Goal: Task Accomplishment & Management: Use online tool/utility

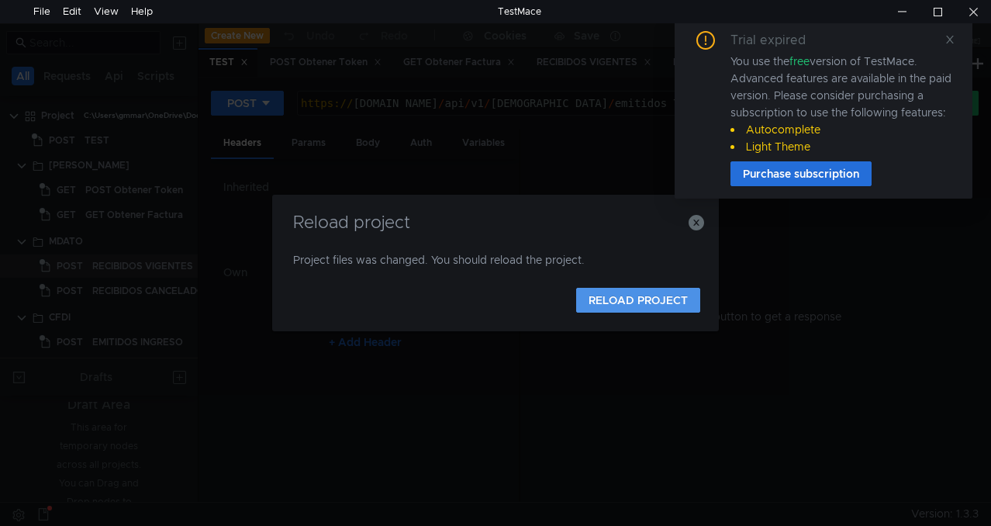
click at [618, 296] on button "RELOAD PROJECT" at bounding box center [638, 300] width 124 height 25
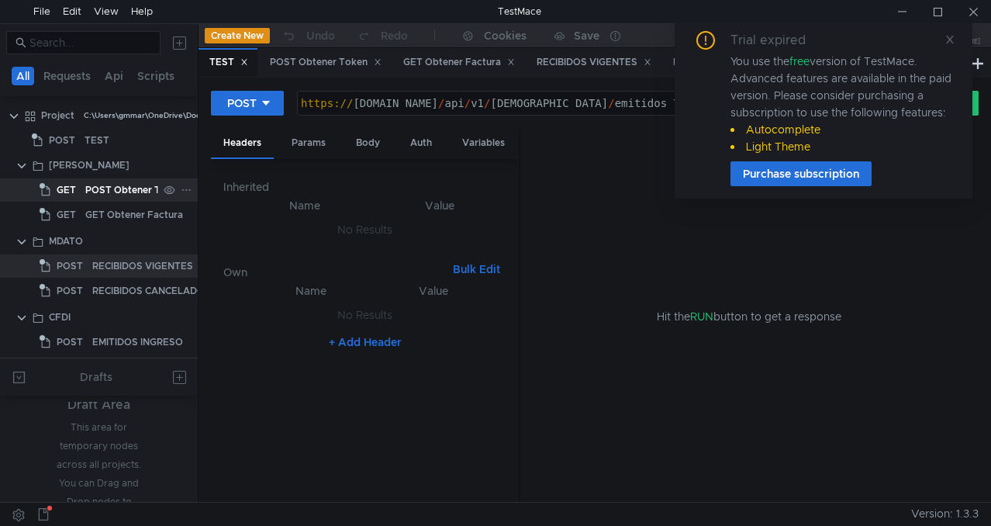
click at [129, 185] on div "POST Obtener Token" at bounding box center [134, 189] width 98 height 23
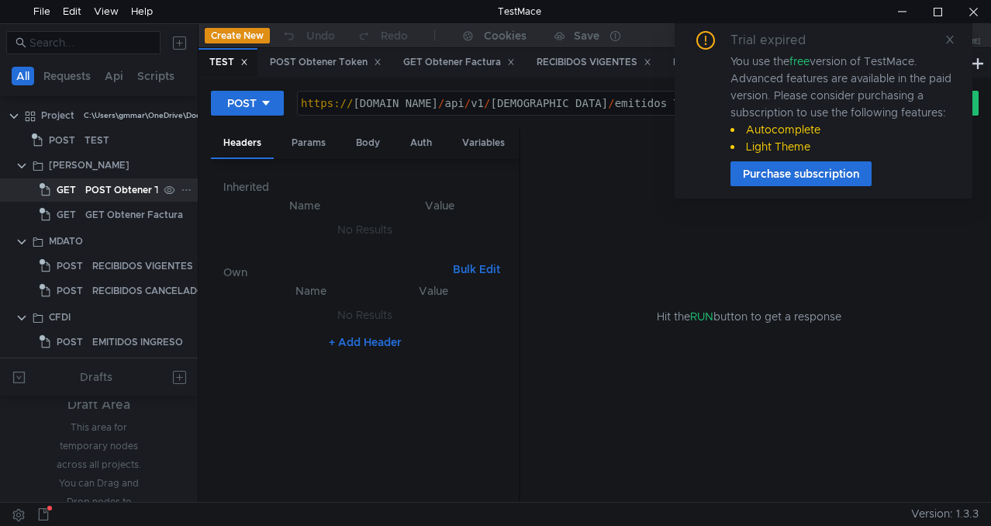
click at [129, 185] on div "POST Obtener Token" at bounding box center [134, 189] width 98 height 23
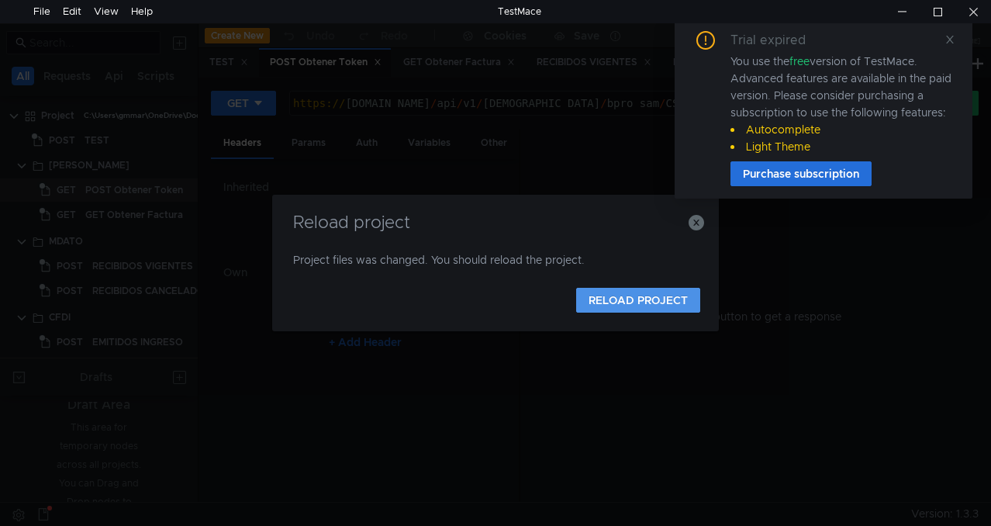
click at [650, 295] on button "RELOAD PROJECT" at bounding box center [638, 300] width 124 height 25
click at [697, 218] on icon "button" at bounding box center [697, 223] width 16 height 16
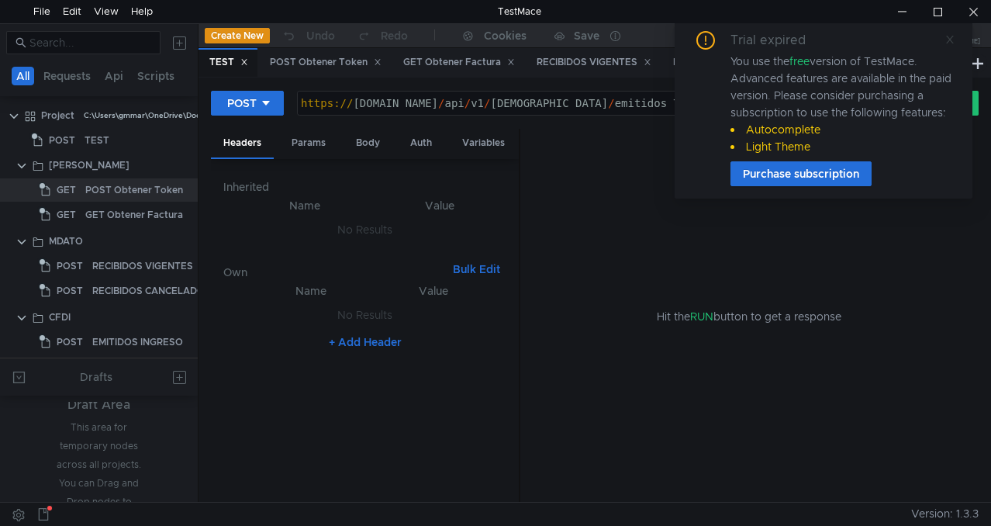
click at [948, 38] on icon at bounding box center [950, 39] width 11 height 11
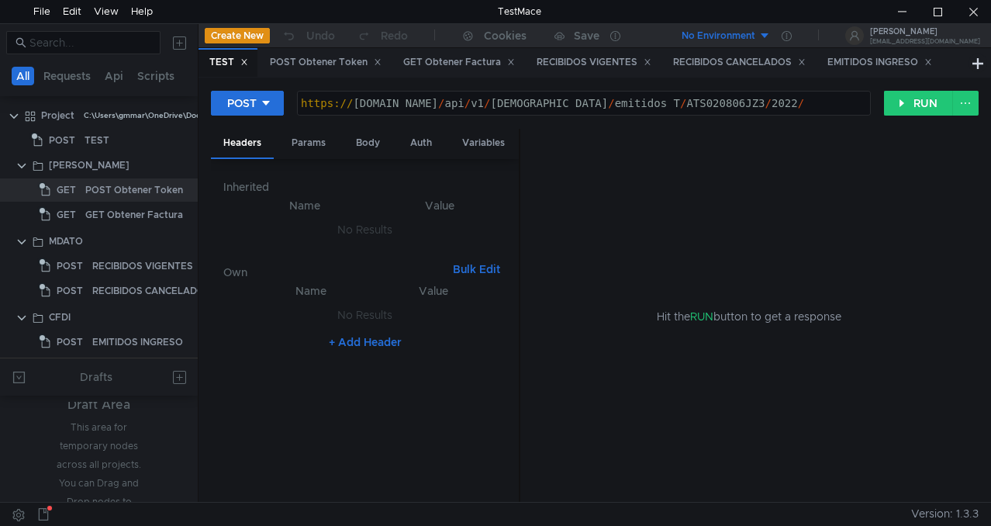
click at [245, 64] on icon at bounding box center [244, 62] width 5 height 5
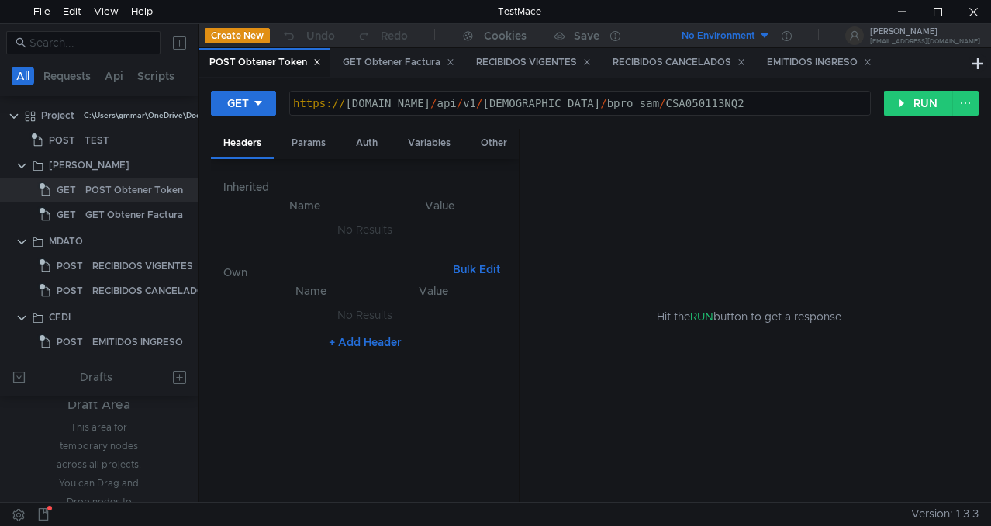
click at [320, 59] on icon at bounding box center [317, 62] width 8 height 8
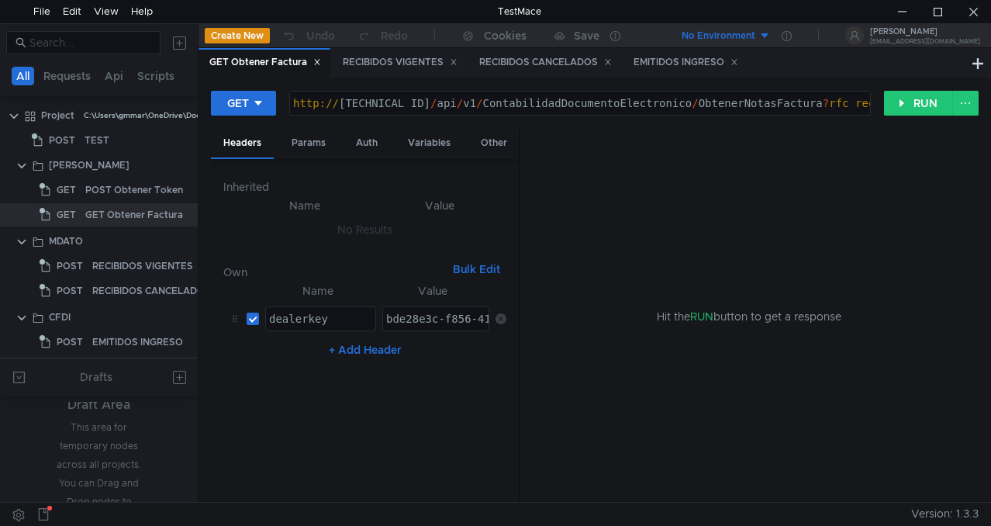
click at [317, 63] on icon at bounding box center [317, 62] width 8 height 8
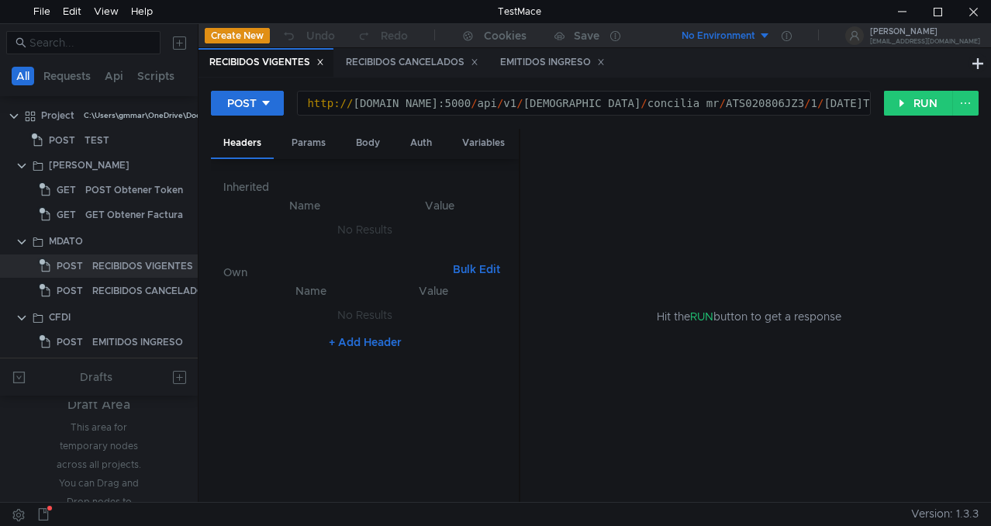
click at [323, 63] on icon at bounding box center [320, 62] width 5 height 5
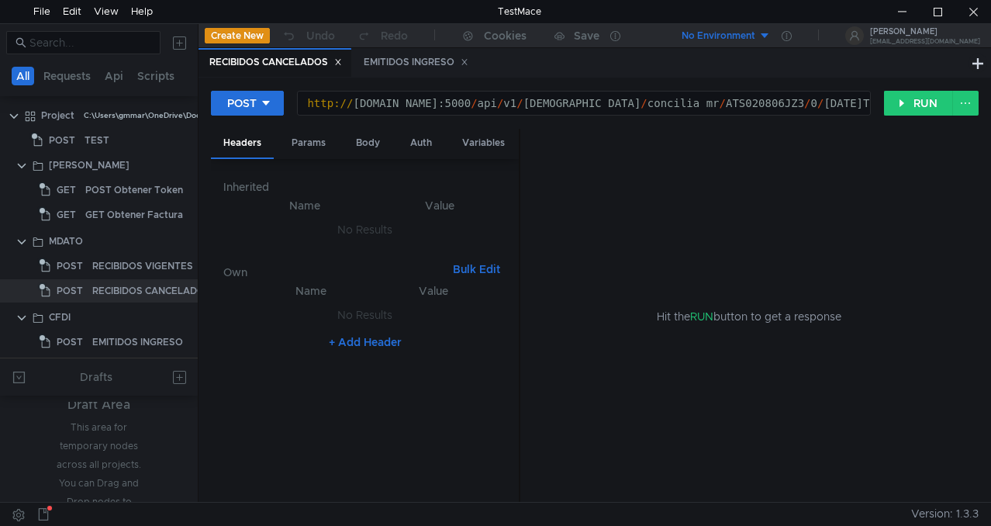
click at [341, 64] on icon at bounding box center [338, 62] width 5 height 5
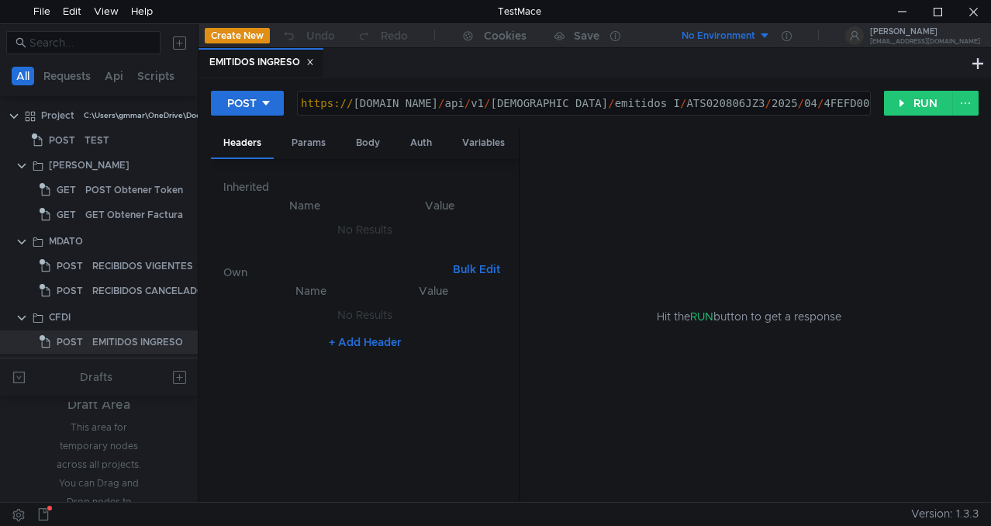
scroll to position [6, 0]
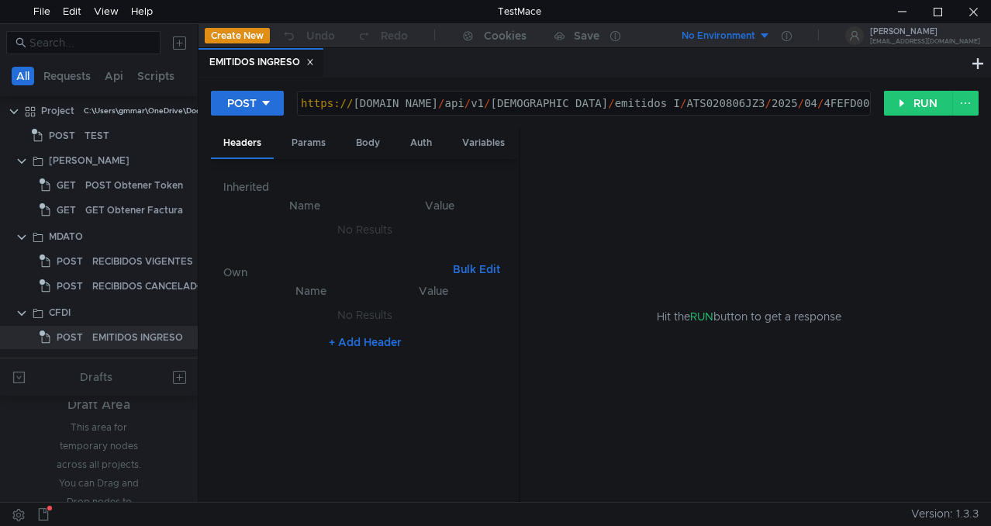
click at [313, 61] on icon at bounding box center [310, 62] width 8 height 8
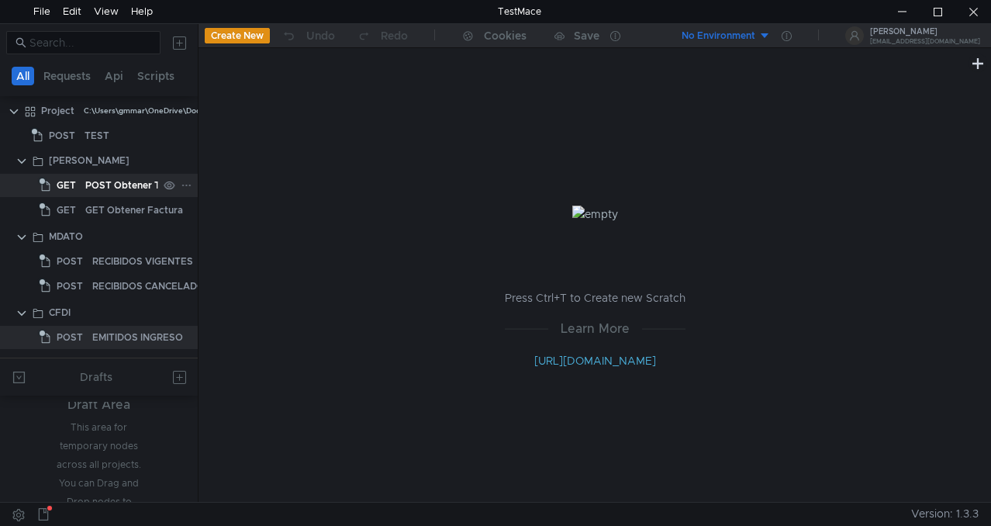
click at [119, 175] on div "POST Obtener Token" at bounding box center [134, 185] width 98 height 23
click at [164, 183] on icon at bounding box center [169, 185] width 11 height 11
click at [164, 183] on icon at bounding box center [169, 185] width 11 height 9
click at [95, 180] on div "POST Obtener Token" at bounding box center [134, 185] width 98 height 23
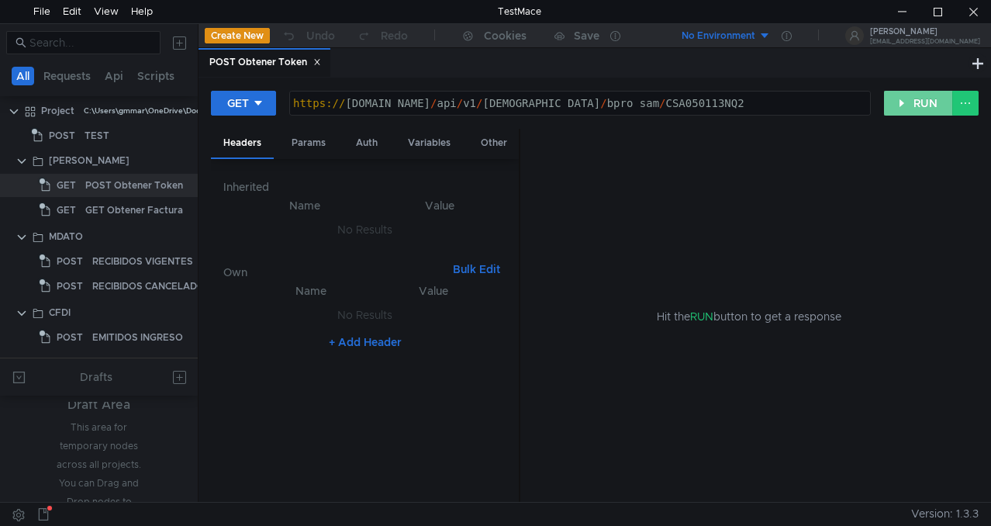
click at [922, 109] on button "RUN" at bounding box center [918, 103] width 69 height 25
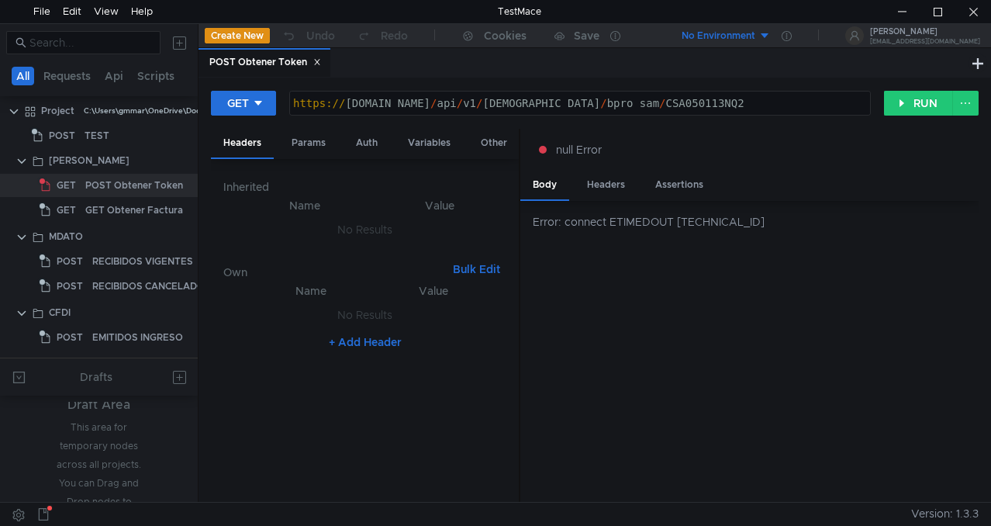
click at [749, 413] on div "Error: connect ETIMEDOUT [TECHNICAL_ID]" at bounding box center [750, 352] width 458 height 302
click at [320, 65] on icon at bounding box center [317, 62] width 8 height 8
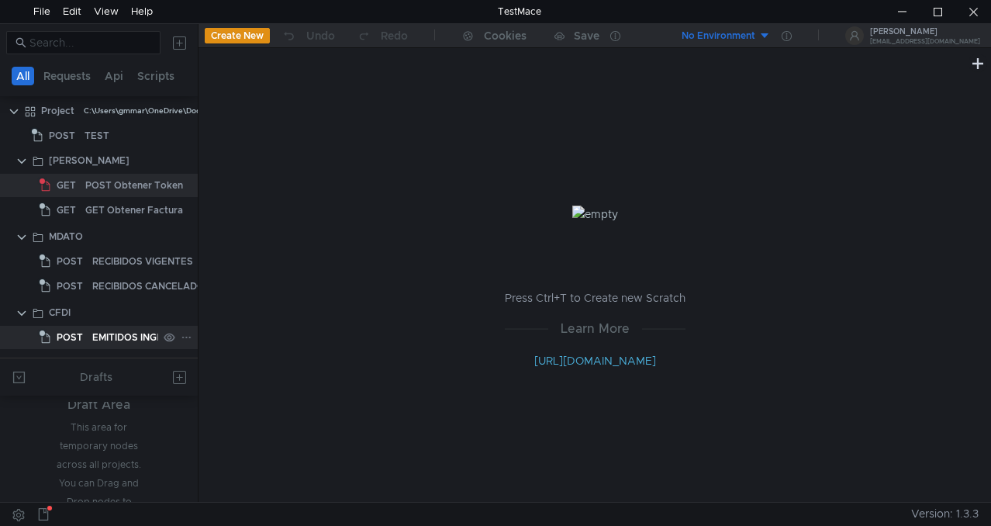
click at [140, 337] on div "EMITIDOS INGRESO" at bounding box center [137, 337] width 91 height 23
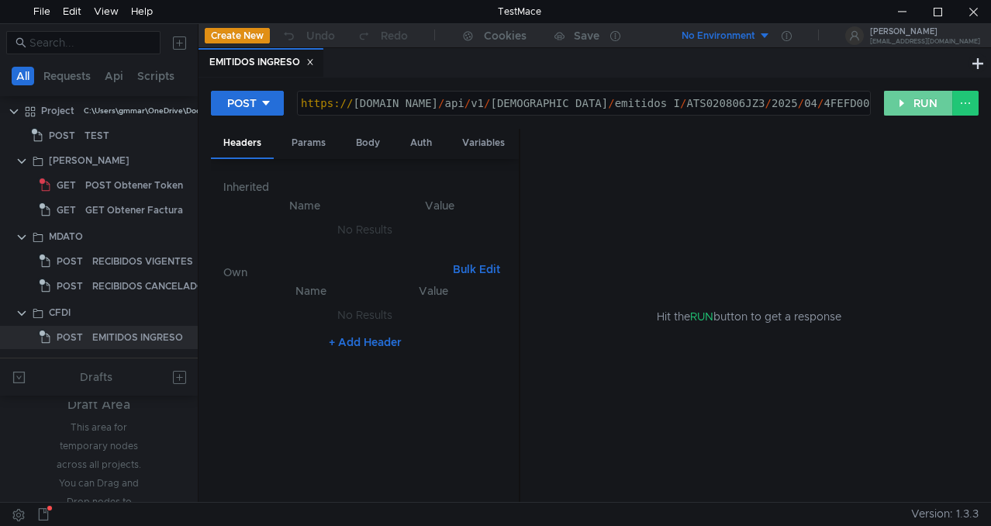
click at [919, 93] on button "RUN" at bounding box center [918, 103] width 69 height 25
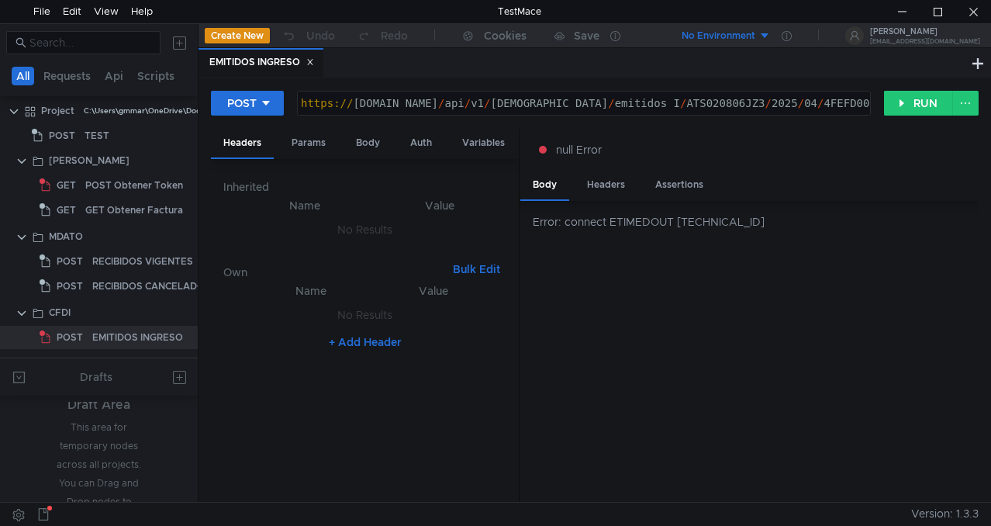
click at [793, 226] on div "Error: connect ETIMEDOUT [TECHNICAL_ID]" at bounding box center [756, 221] width 446 height 17
click at [317, 144] on div "Params" at bounding box center [308, 143] width 59 height 29
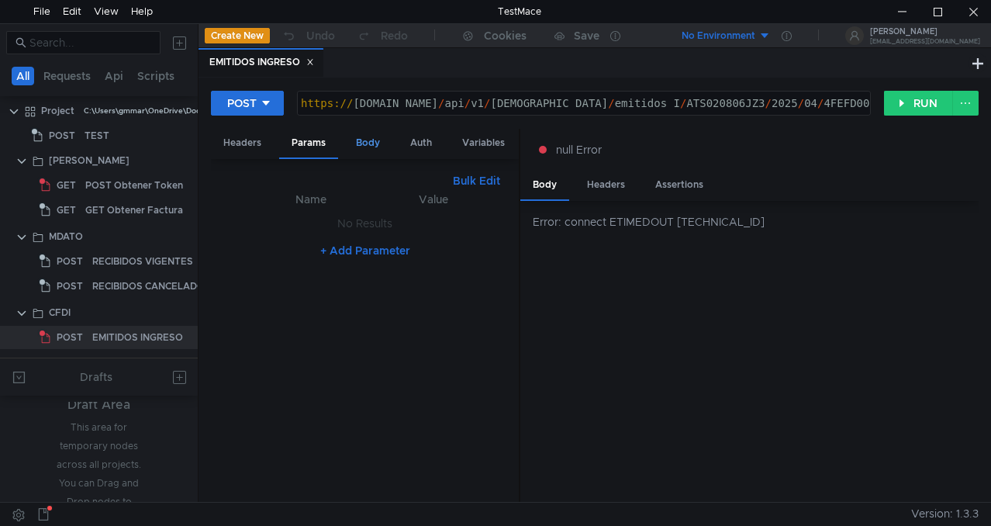
click at [367, 140] on div "Body" at bounding box center [368, 143] width 49 height 29
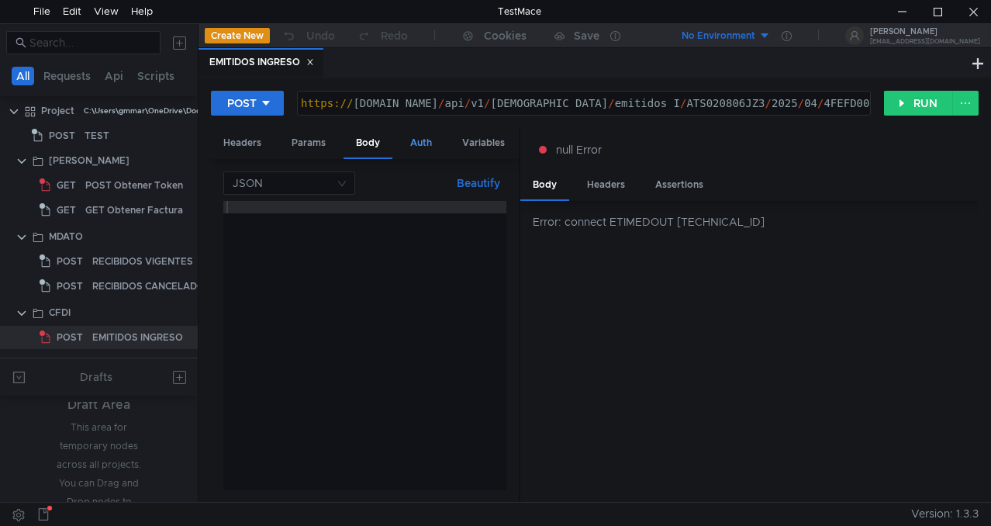
click at [417, 144] on div "Auth" at bounding box center [421, 143] width 47 height 29
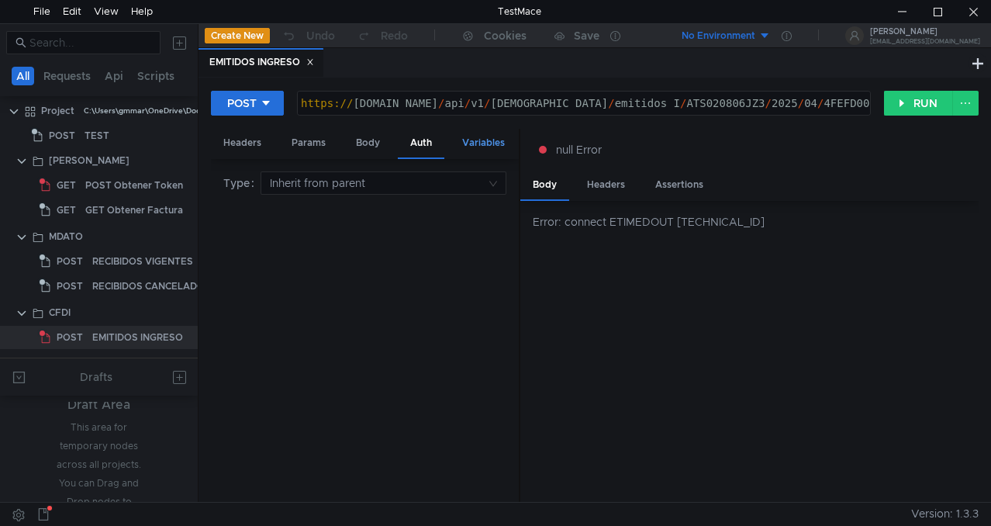
click at [479, 144] on div "Variables" at bounding box center [483, 143] width 67 height 29
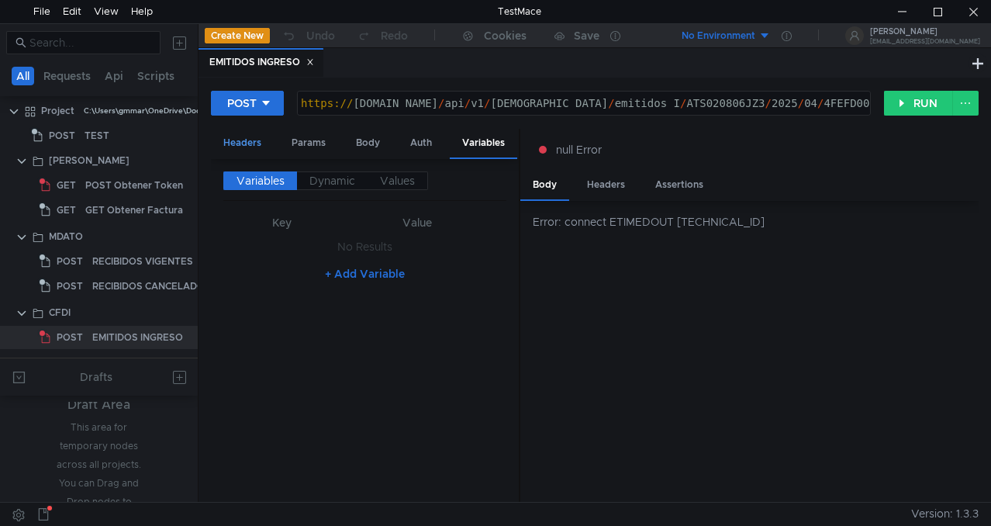
click at [257, 147] on div "Headers" at bounding box center [242, 143] width 63 height 29
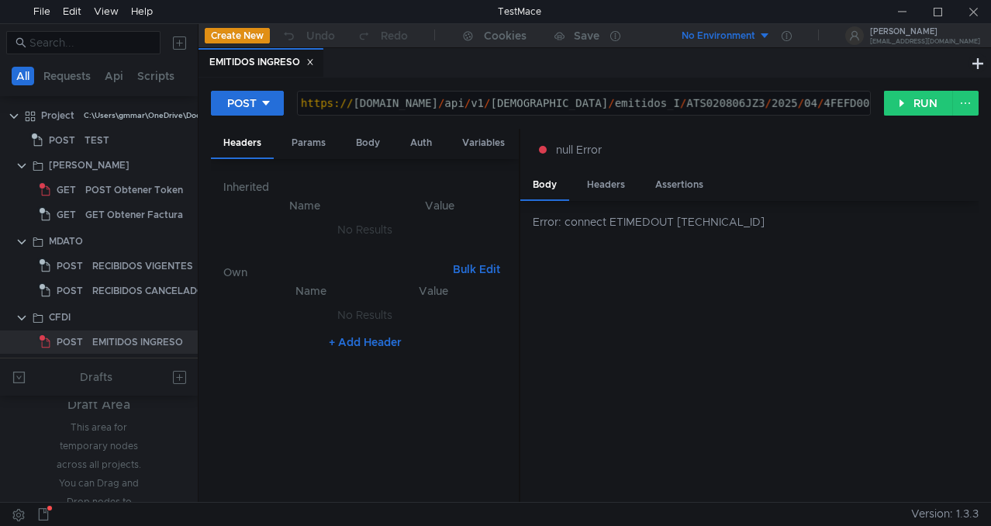
scroll to position [6, 0]
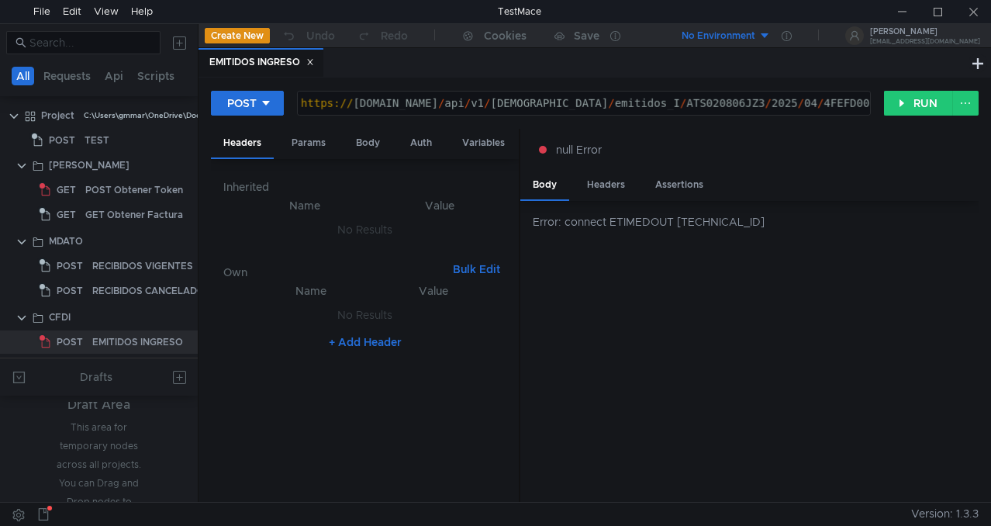
scroll to position [6, 0]
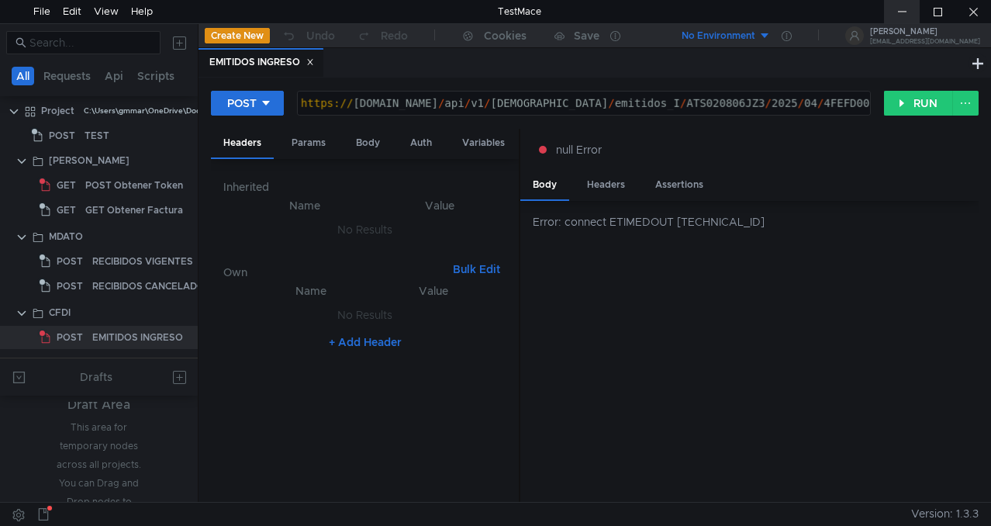
click at [907, 6] on div at bounding box center [902, 11] width 36 height 23
click at [314, 62] on icon at bounding box center [310, 62] width 8 height 8
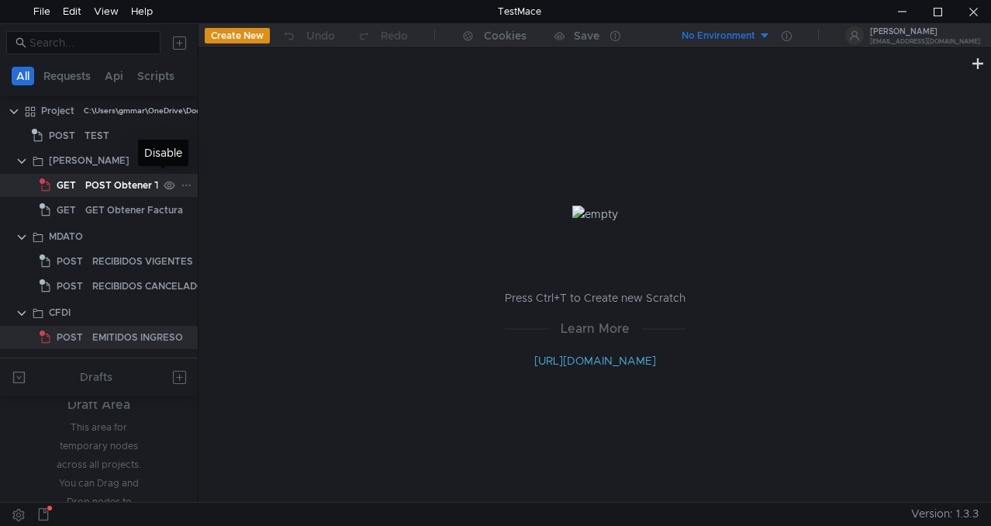
click at [164, 182] on icon at bounding box center [169, 185] width 11 height 11
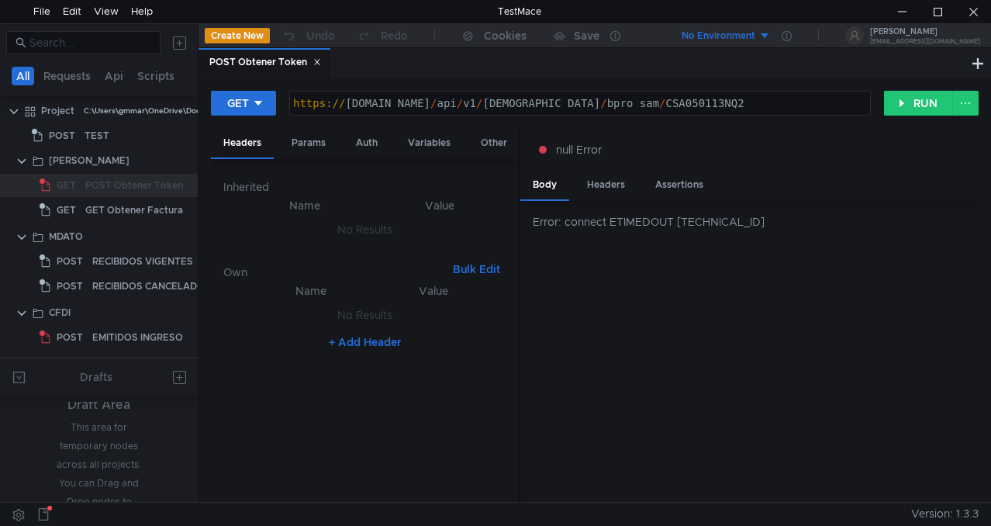
click at [628, 98] on div "https:// fiscall.mx / api / v1 / boveda / bpro_sam / CSA050113NQ2" at bounding box center [580, 115] width 580 height 37
drag, startPoint x: 572, startPoint y: 103, endPoint x: 775, endPoint y: 102, distance: 202.5
click at [775, 102] on div "https:// fiscall.mx / api / v1 / boveda / bpro_sam / CSA050113NQ2" at bounding box center [580, 115] width 580 height 37
click at [775, 102] on div "https:// fiscall.mx / api / v1 / boveda / bpro_sam / CSA050113NQ2" at bounding box center [580, 103] width 580 height 23
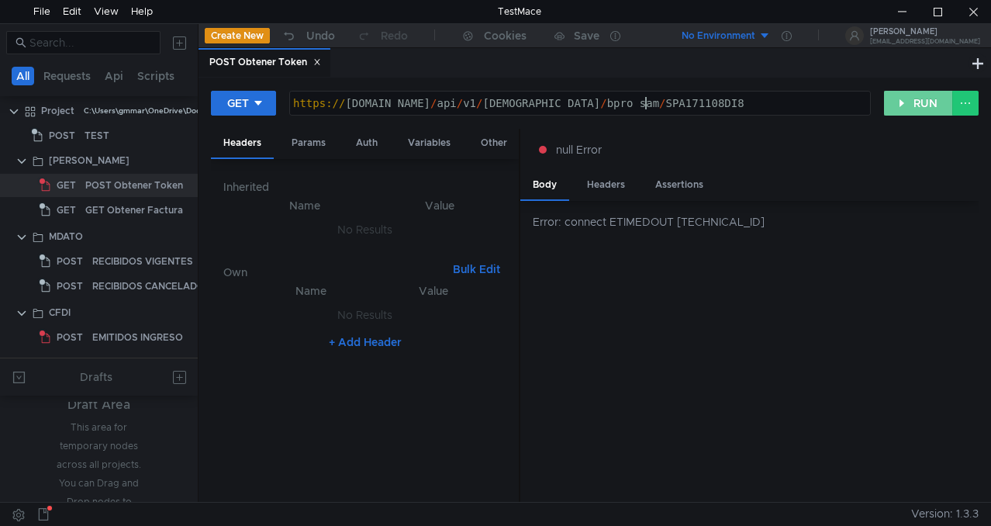
type textarea "[URL][DOMAIN_NAME]"
click at [920, 102] on button "RUN" at bounding box center [918, 103] width 69 height 25
click at [924, 100] on button "RUN" at bounding box center [918, 103] width 69 height 25
click at [911, 102] on button "RUN" at bounding box center [918, 103] width 69 height 25
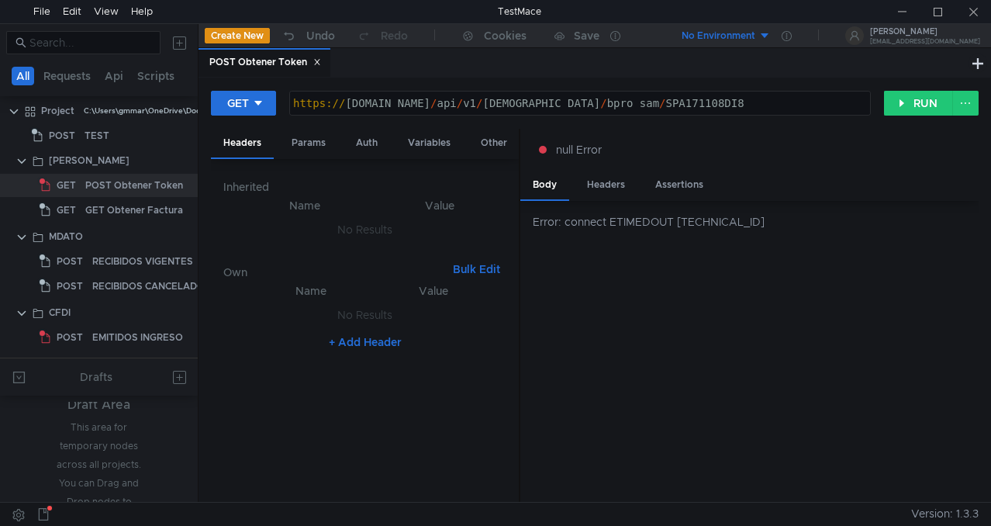
scroll to position [0, 24]
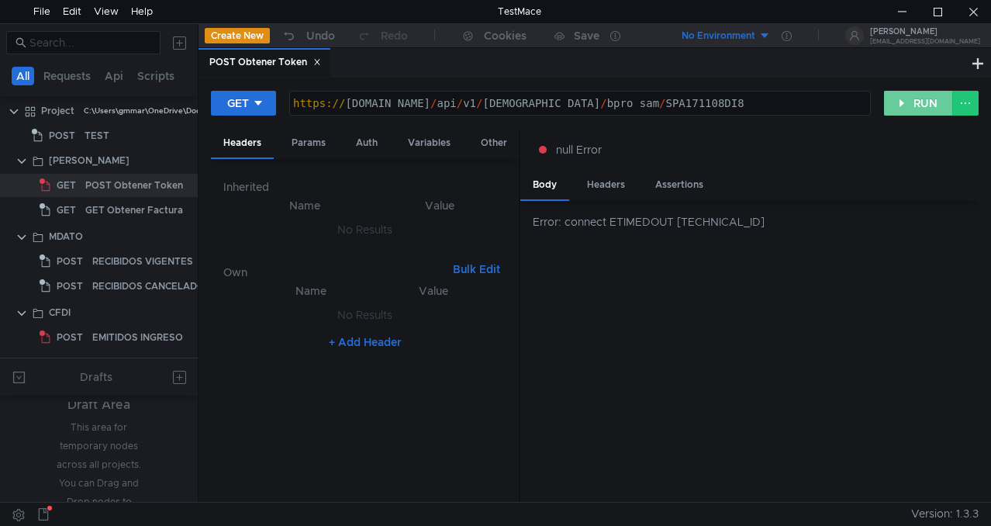
click at [931, 102] on button "RUN" at bounding box center [918, 103] width 69 height 25
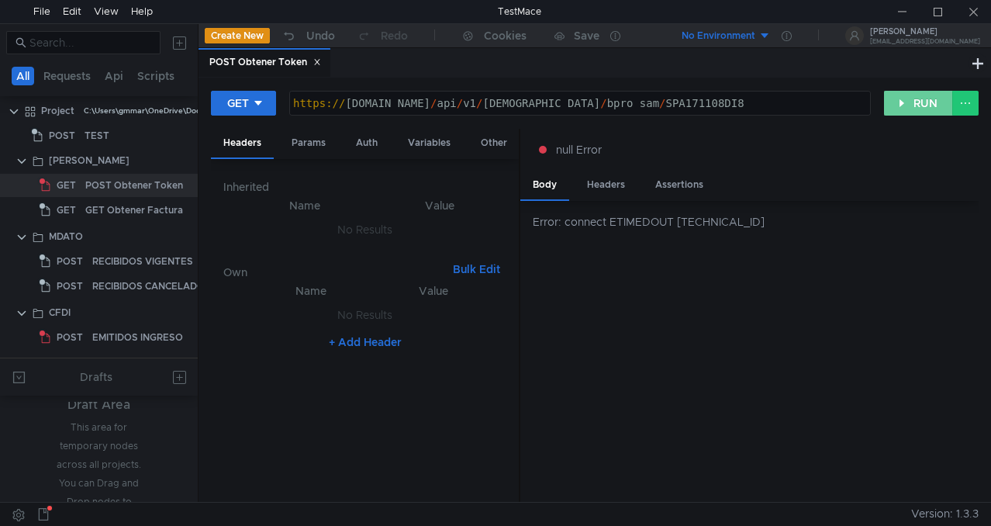
drag, startPoint x: 912, startPoint y: 112, endPoint x: 714, endPoint y: 449, distance: 391.1
click at [912, 112] on button "RUN" at bounding box center [918, 103] width 69 height 25
click at [313, 147] on div "Params" at bounding box center [308, 143] width 59 height 29
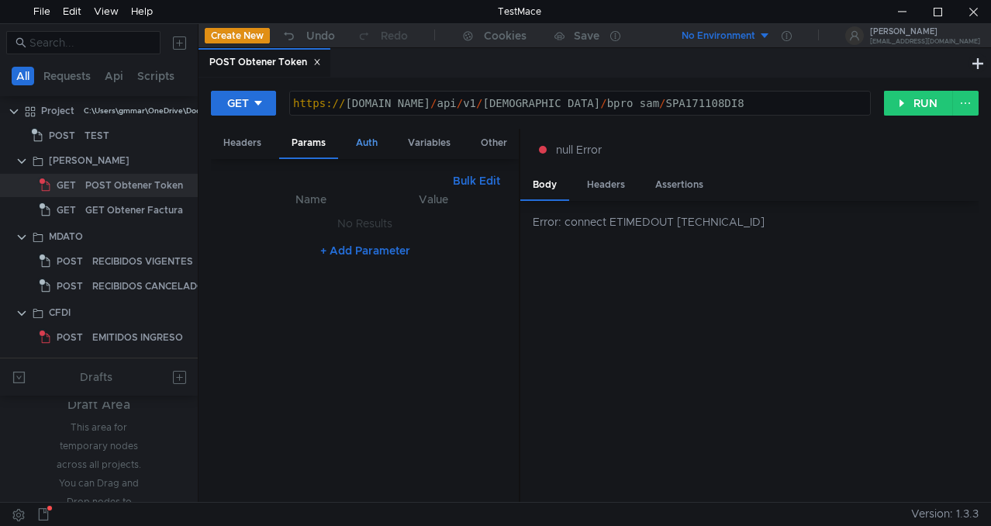
click at [375, 147] on div "Auth" at bounding box center [367, 143] width 47 height 29
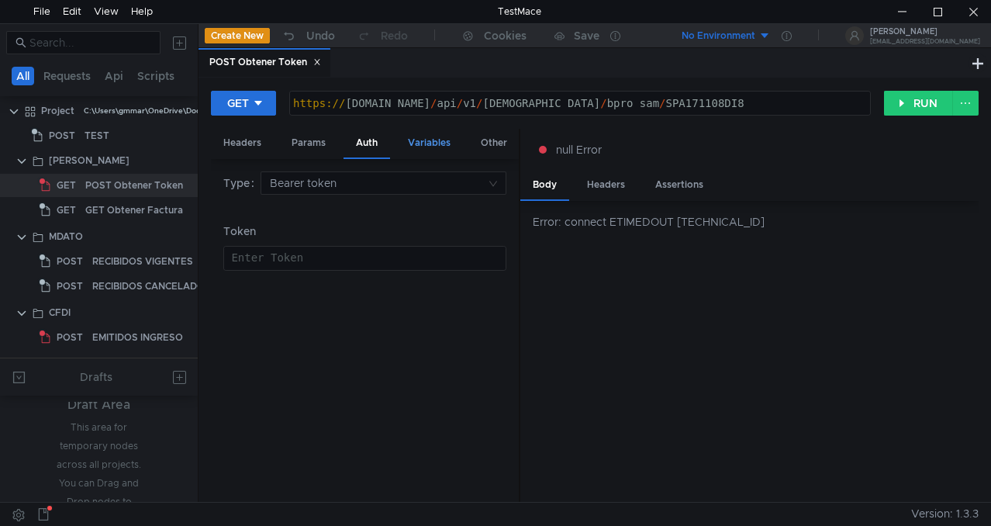
click at [447, 144] on div "Variables" at bounding box center [429, 143] width 67 height 29
click at [447, 144] on div "Variables" at bounding box center [429, 144] width 67 height 30
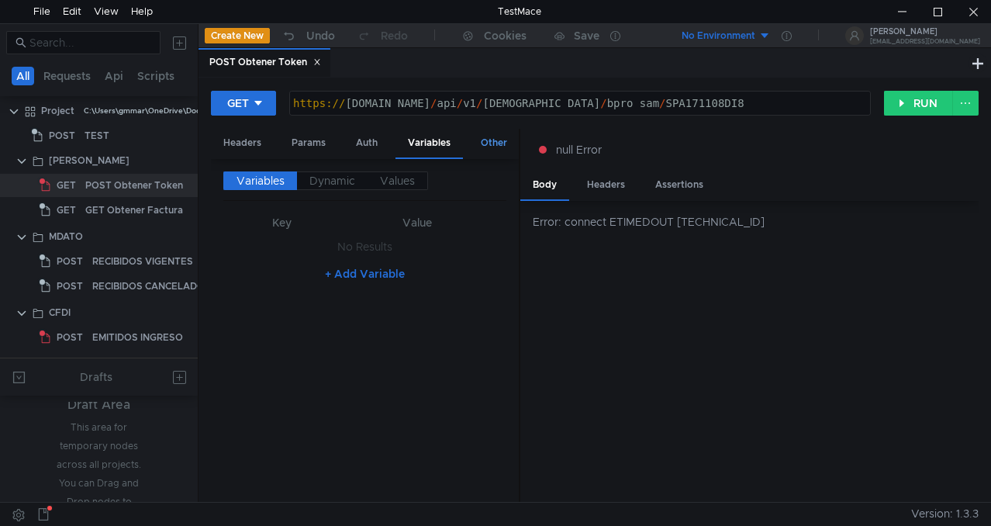
click at [507, 142] on div "Other" at bounding box center [494, 143] width 51 height 29
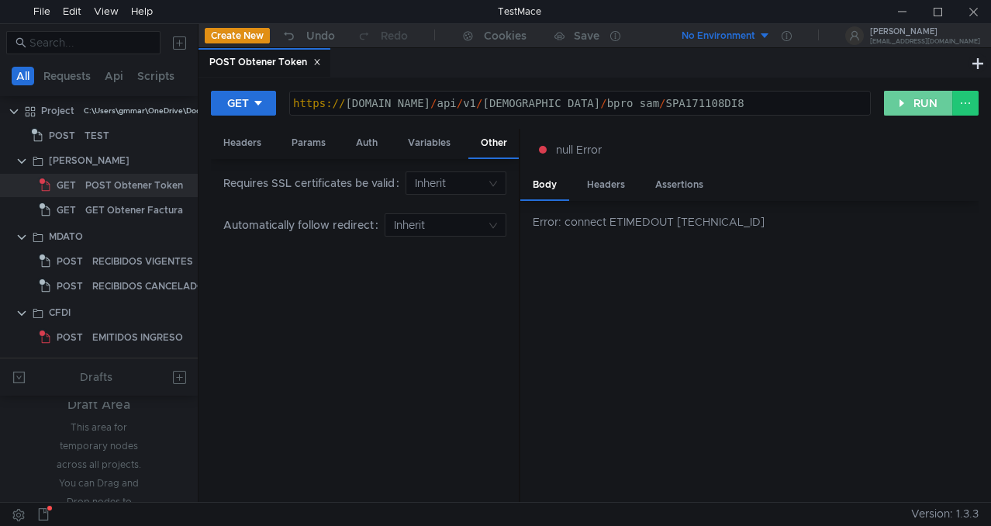
click at [933, 97] on button "RUN" at bounding box center [918, 103] width 69 height 25
click at [865, 311] on div "Error: connect ETIMEDOUT 3.219.224.76:443" at bounding box center [750, 352] width 458 height 302
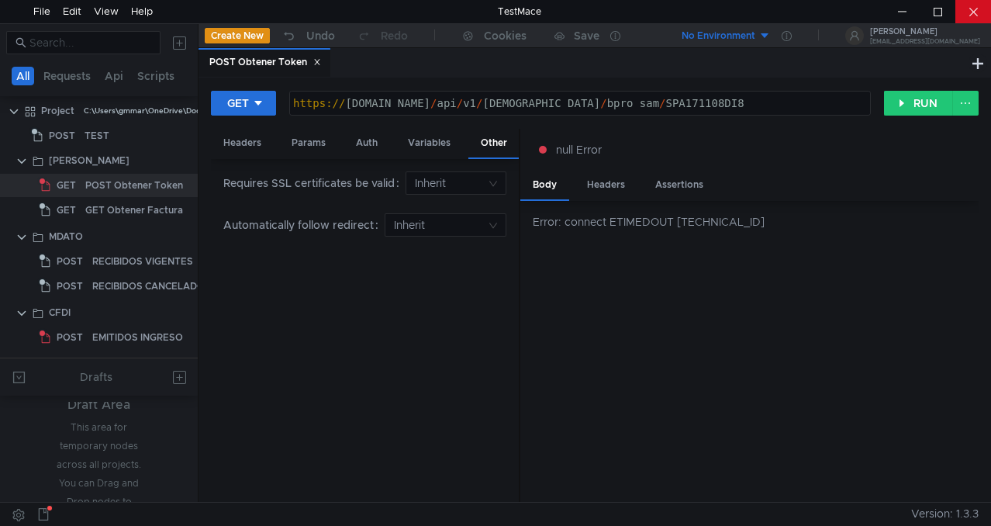
click at [961, 15] on div at bounding box center [974, 11] width 36 height 23
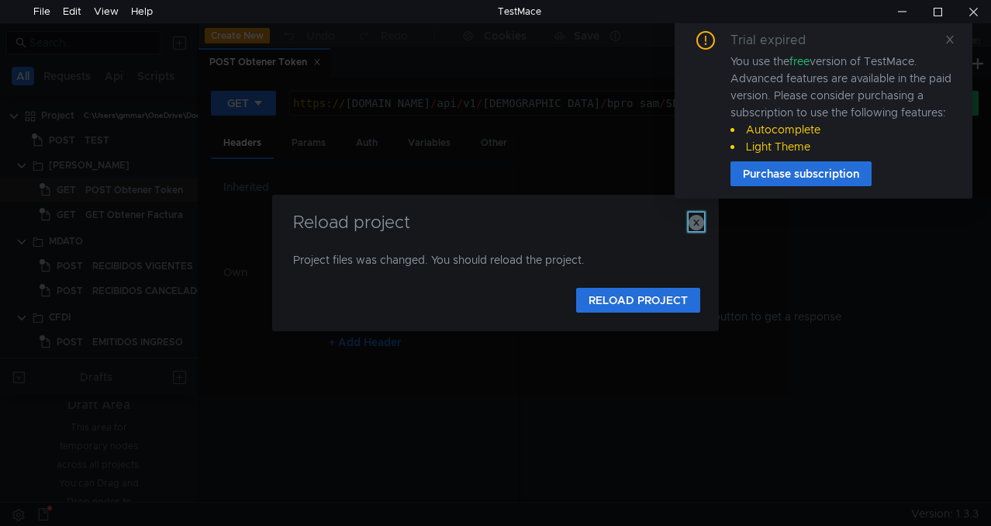
click at [704, 220] on icon "button" at bounding box center [697, 223] width 16 height 16
click at [703, 221] on icon "button" at bounding box center [697, 223] width 16 height 16
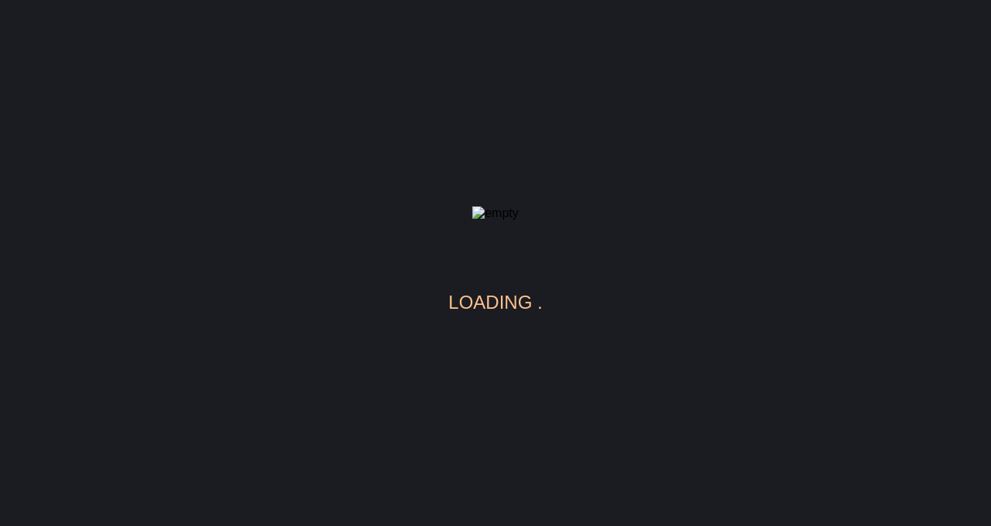
click at [321, 67] on body "loading" at bounding box center [495, 263] width 991 height 526
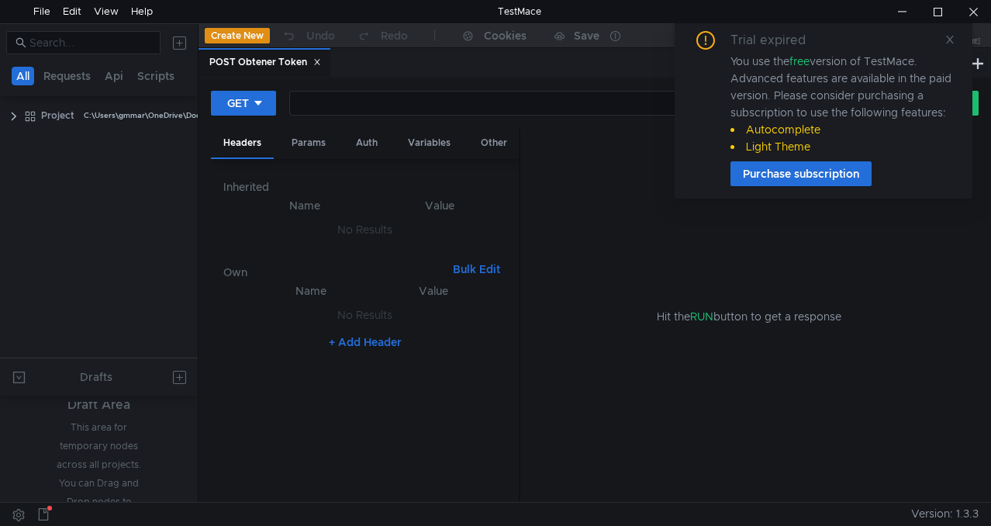
click at [320, 65] on icon at bounding box center [317, 62] width 8 height 8
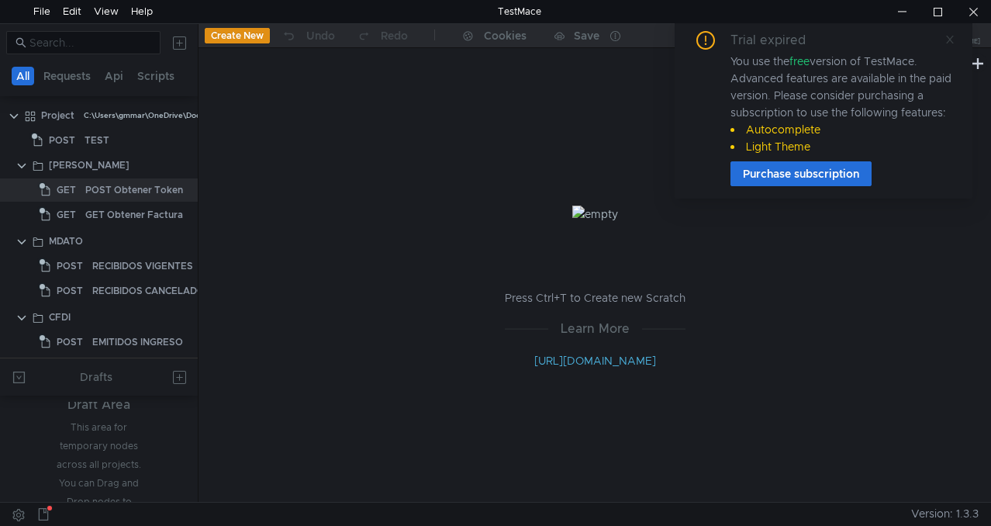
click at [949, 38] on icon at bounding box center [950, 40] width 8 height 8
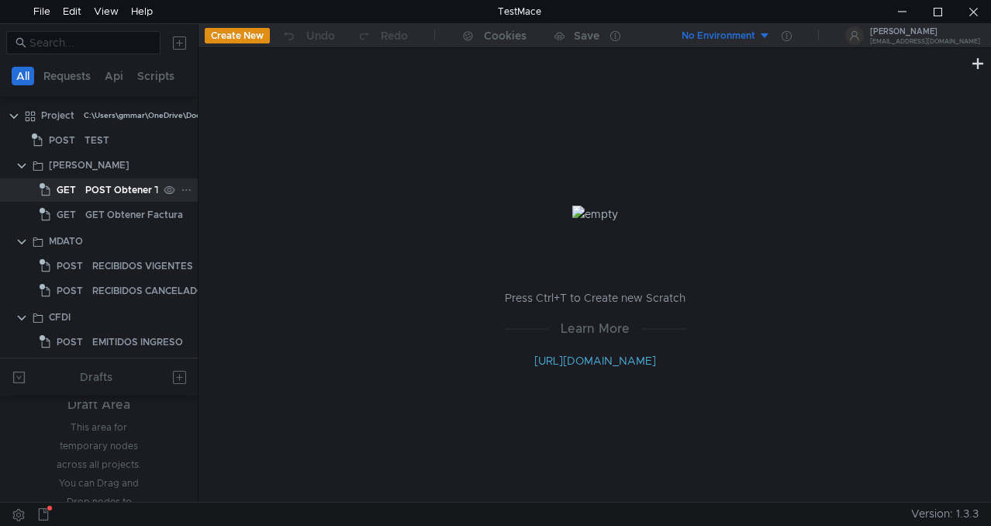
click at [121, 188] on div "POST Obtener Token" at bounding box center [134, 189] width 98 height 23
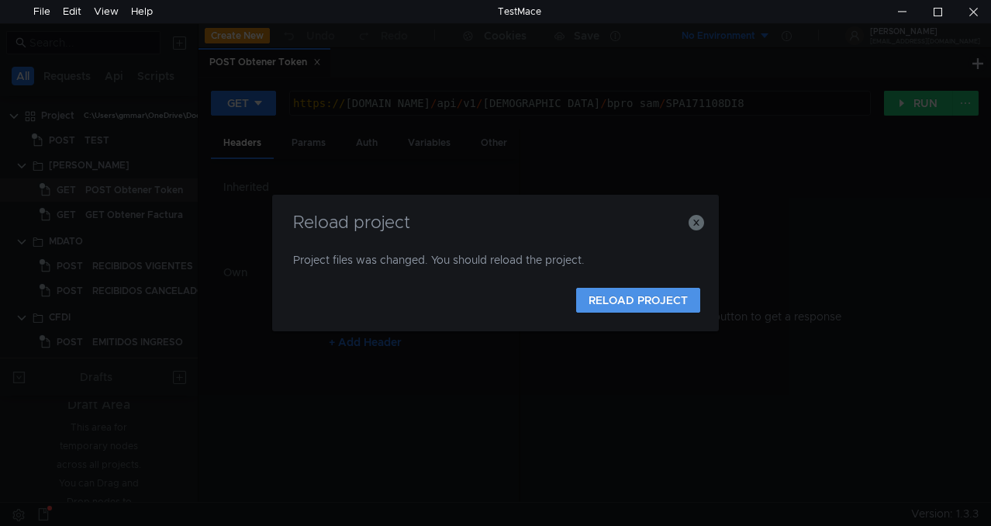
click at [662, 304] on button "RELOAD PROJECT" at bounding box center [638, 300] width 124 height 25
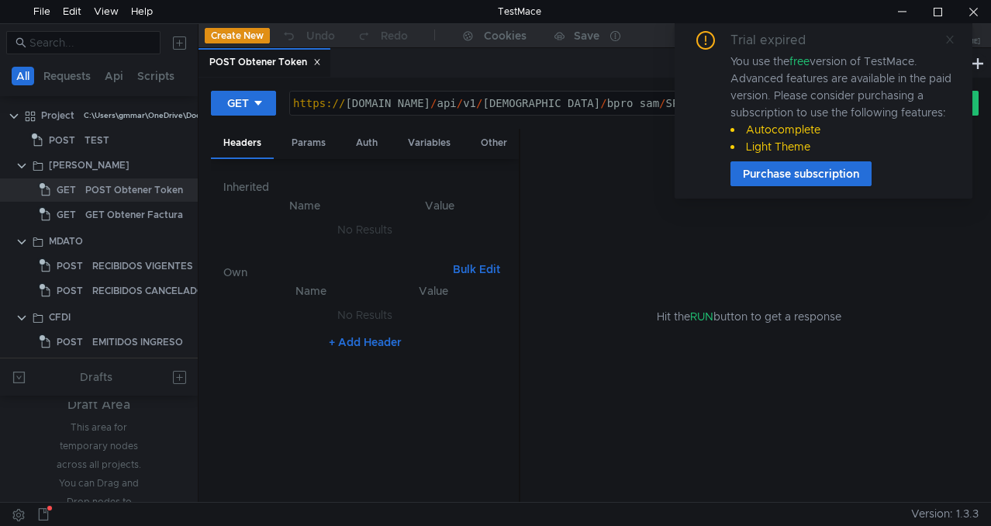
click at [952, 38] on icon at bounding box center [950, 39] width 11 height 11
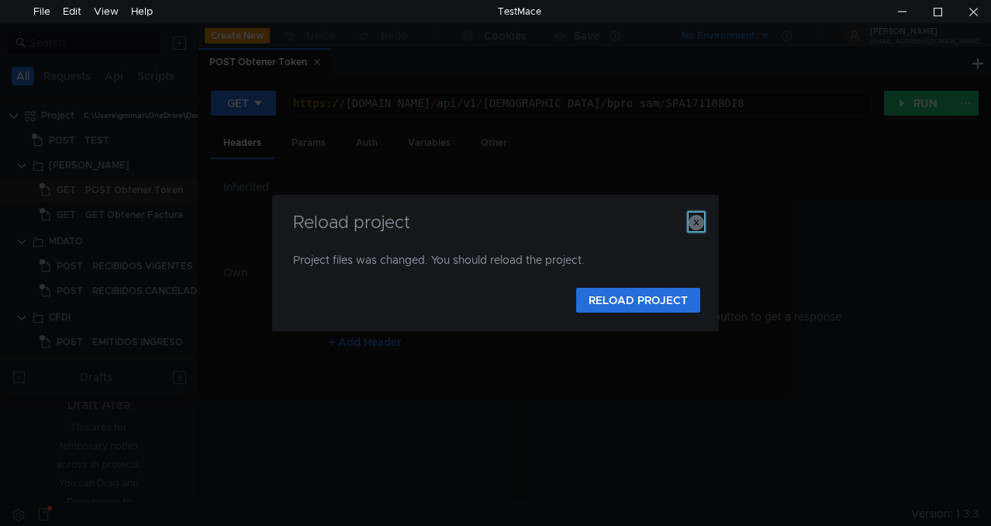
click at [700, 223] on icon "button" at bounding box center [697, 223] width 16 height 16
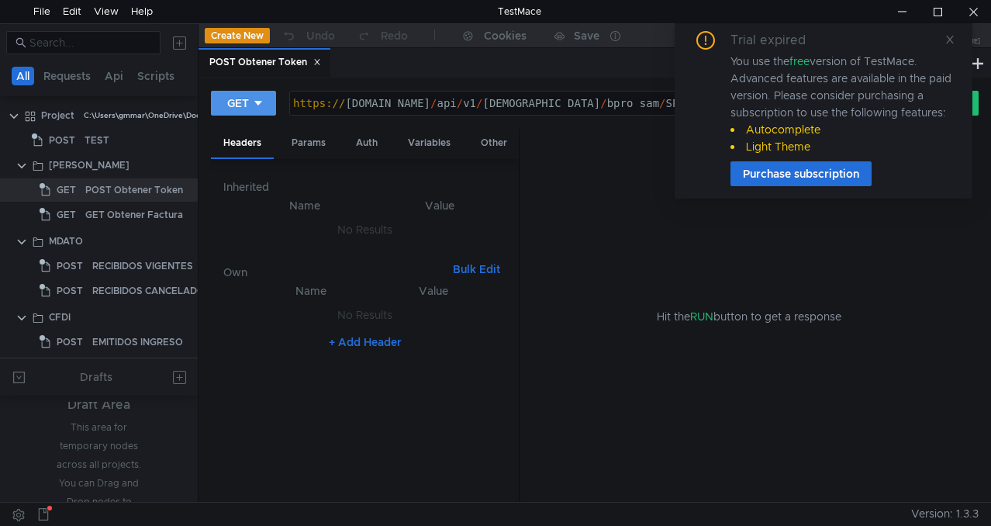
click at [240, 105] on div "GET" at bounding box center [238, 103] width 22 height 17
click at [630, 181] on div at bounding box center [495, 263] width 991 height 526
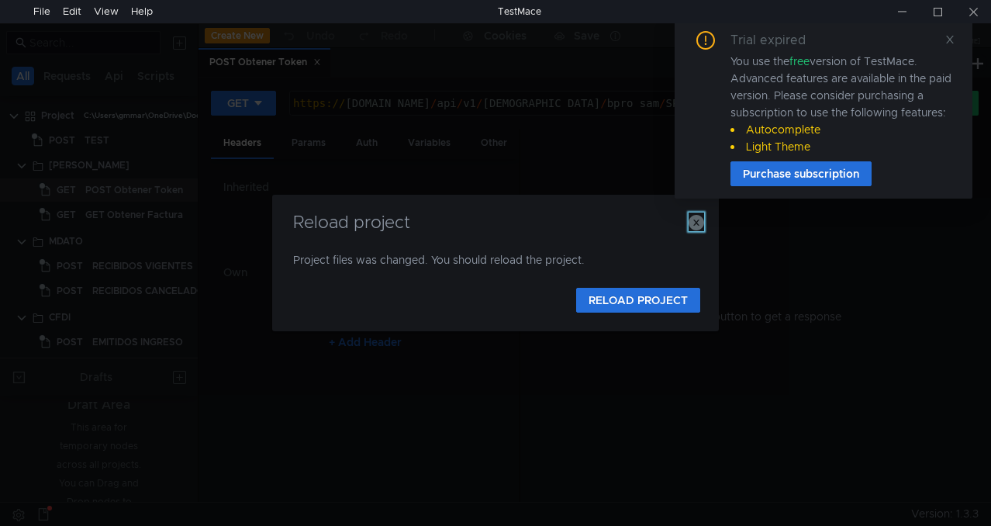
drag, startPoint x: 696, startPoint y: 221, endPoint x: 693, endPoint y: 247, distance: 26.6
click at [696, 221] on icon "button" at bounding box center [697, 223] width 16 height 16
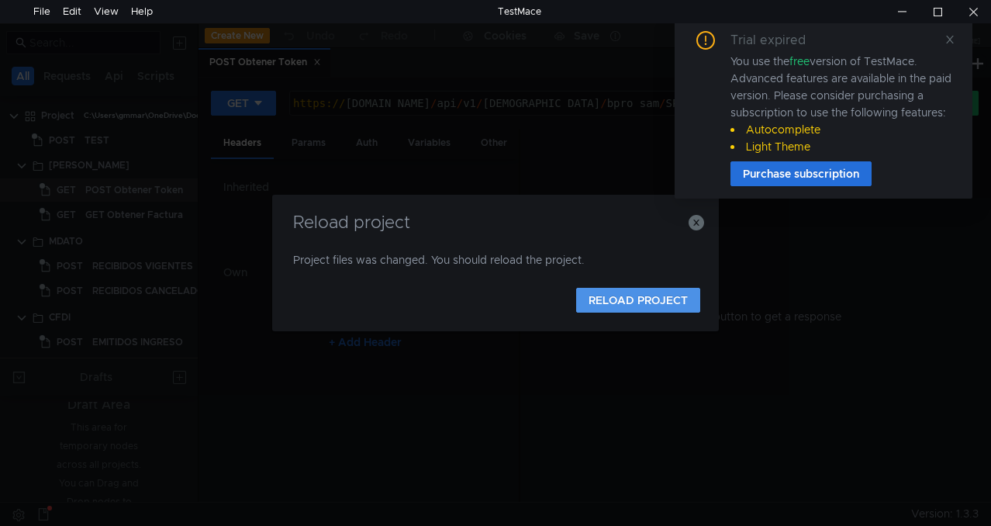
click at [660, 289] on button "RELOAD PROJECT" at bounding box center [638, 300] width 124 height 25
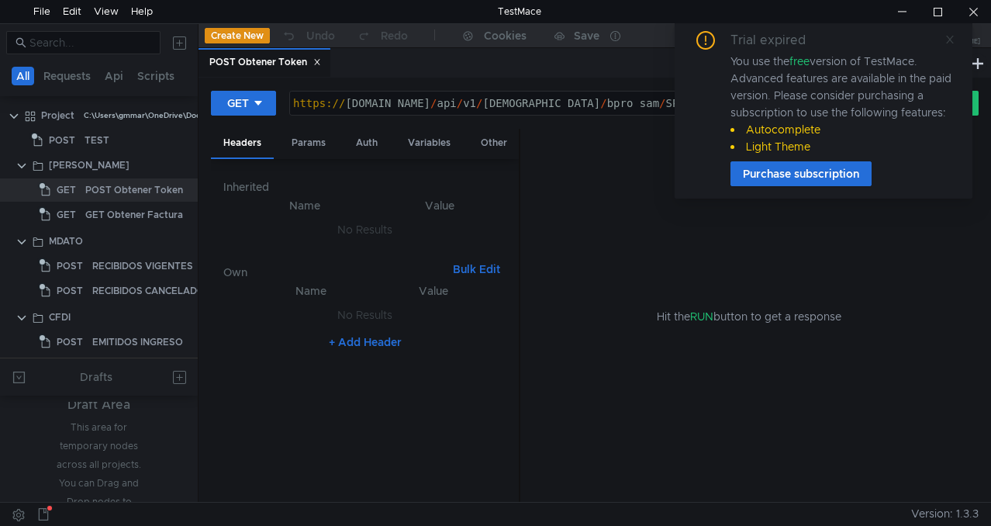
click at [951, 41] on icon at bounding box center [950, 39] width 11 height 11
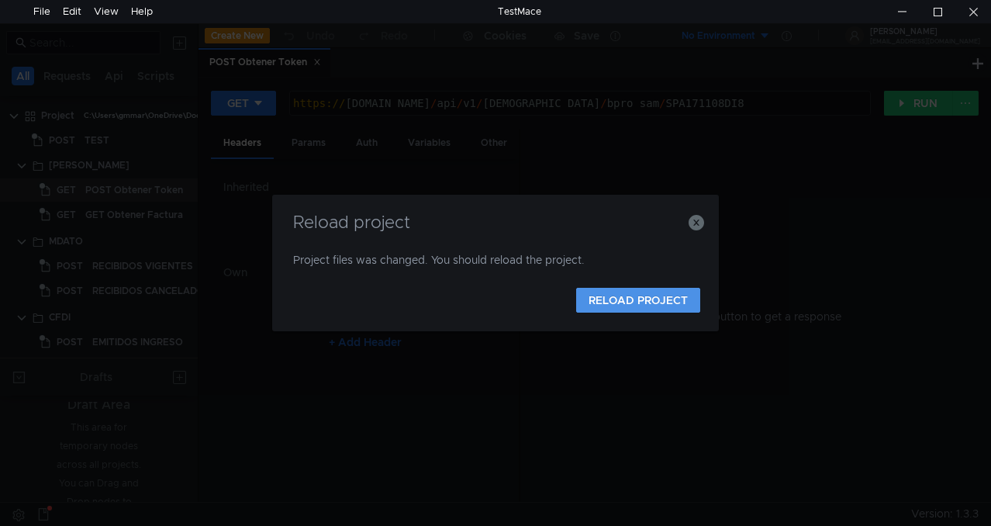
click at [633, 307] on button "RELOAD PROJECT" at bounding box center [638, 300] width 124 height 25
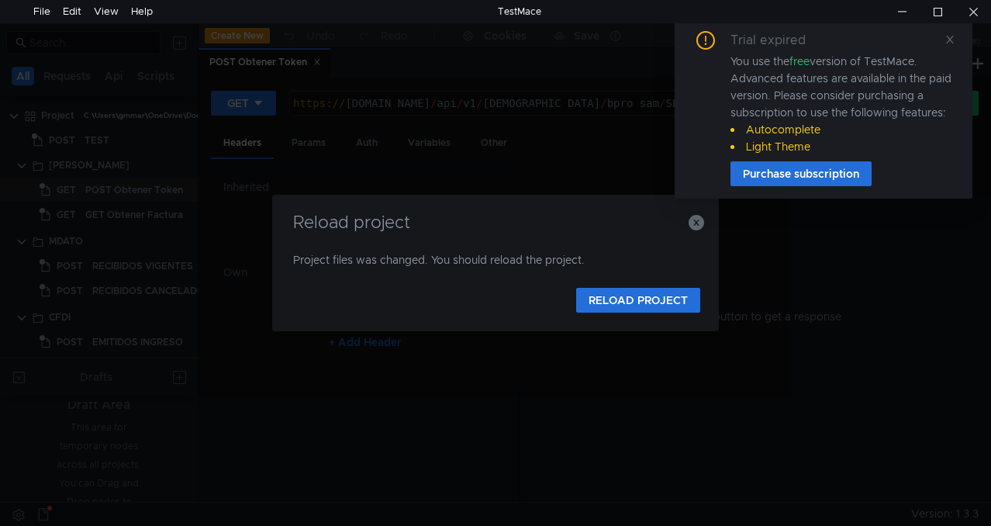
click at [904, 74] on div "You use the free version of TestMace. Advanced features are available in the pa…" at bounding box center [842, 104] width 223 height 102
click at [954, 46] on link at bounding box center [950, 39] width 11 height 17
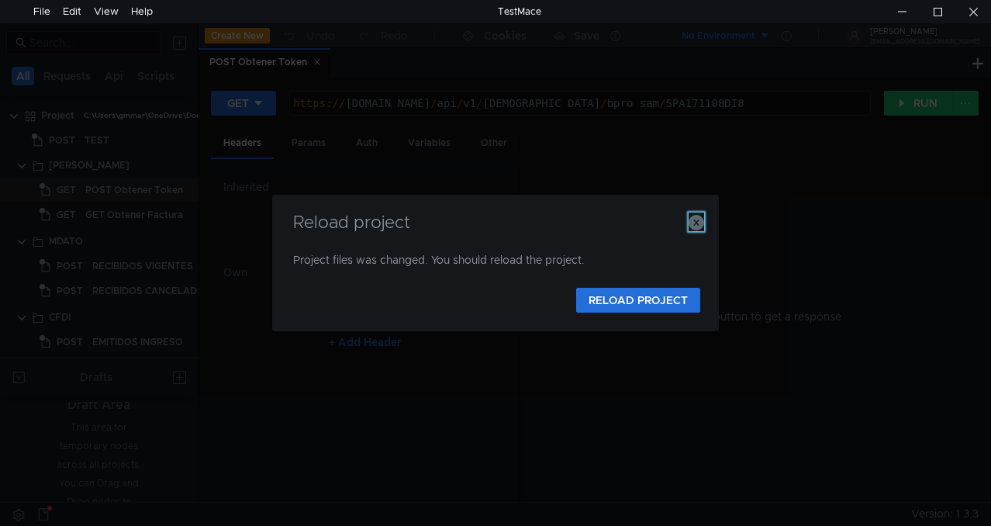
click at [700, 214] on button "button" at bounding box center [697, 222] width 16 height 19
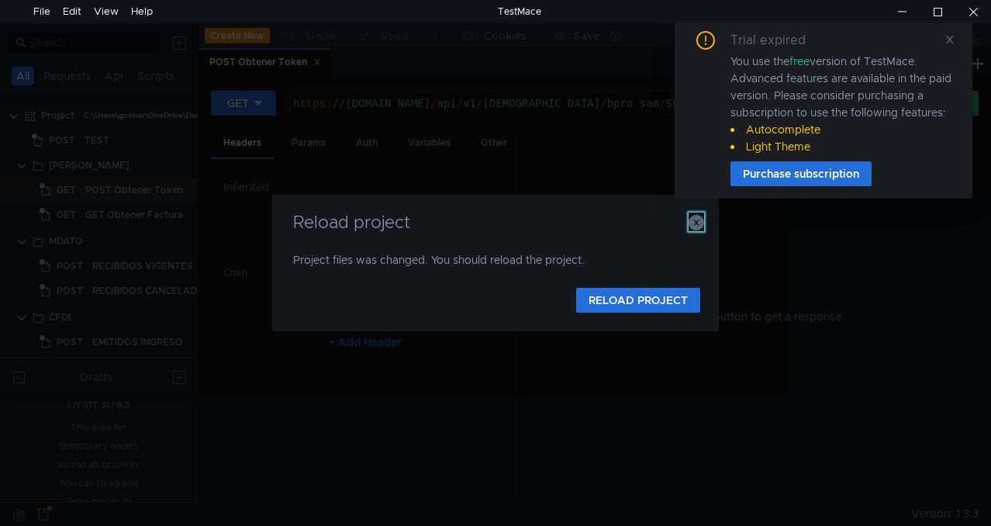
click at [702, 221] on icon "button" at bounding box center [697, 223] width 16 height 16
click at [952, 40] on icon at bounding box center [950, 40] width 8 height 8
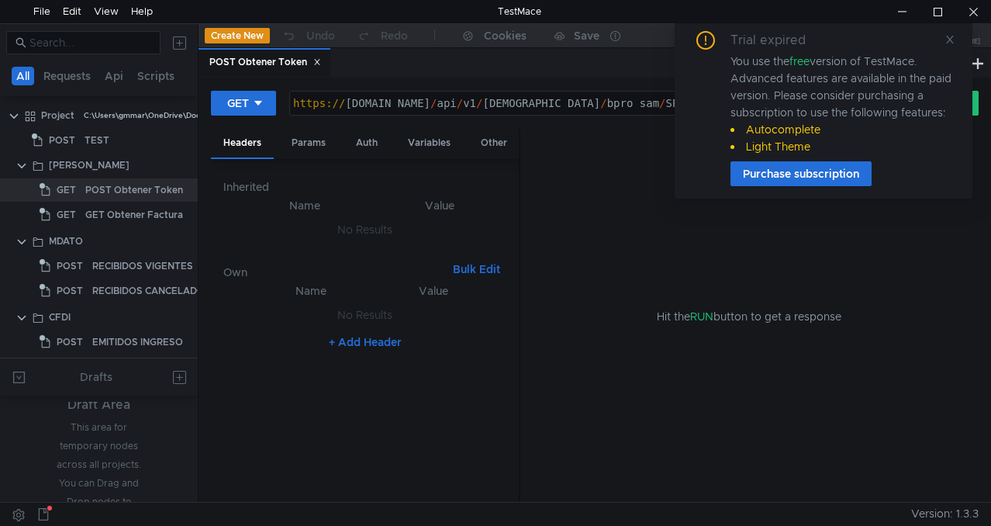
click at [320, 60] on icon at bounding box center [317, 62] width 8 height 8
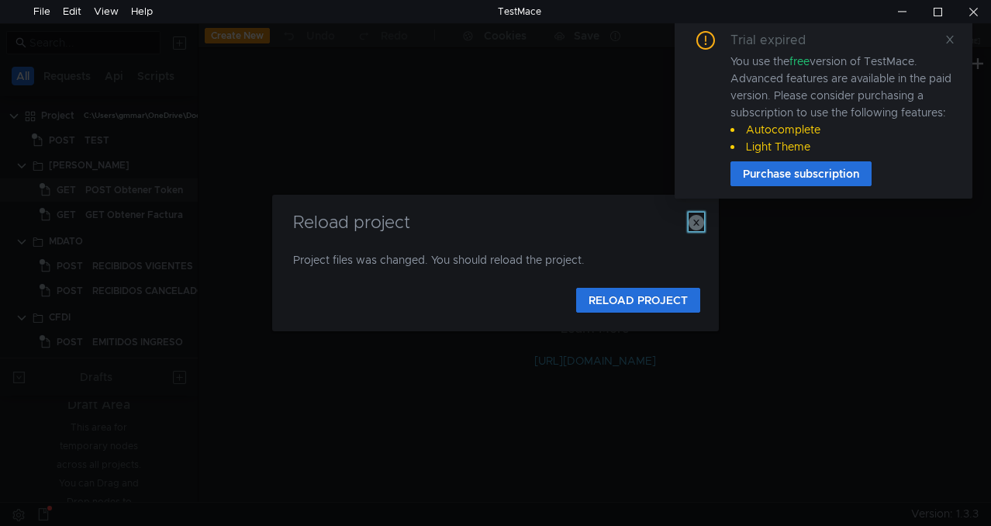
click at [698, 227] on icon "button" at bounding box center [697, 223] width 16 height 16
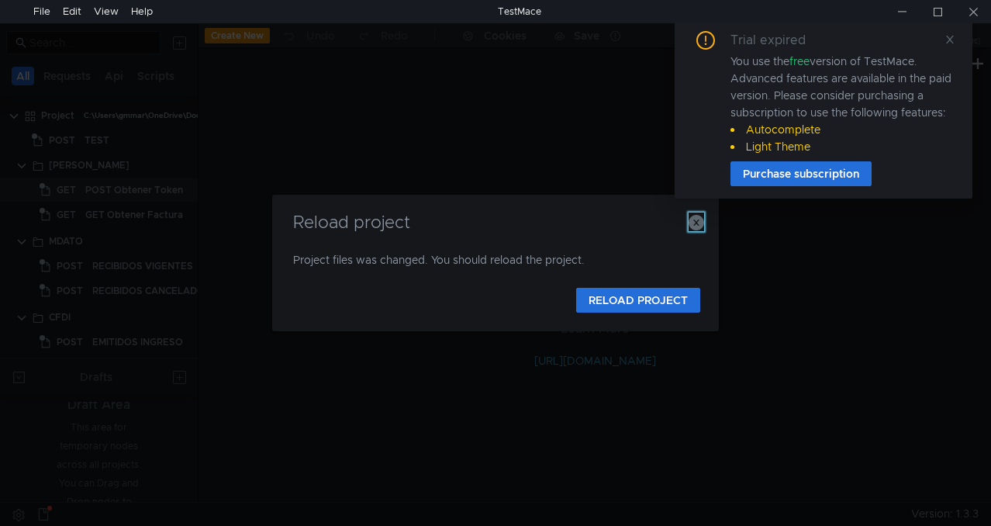
click at [704, 220] on icon "button" at bounding box center [697, 223] width 16 height 16
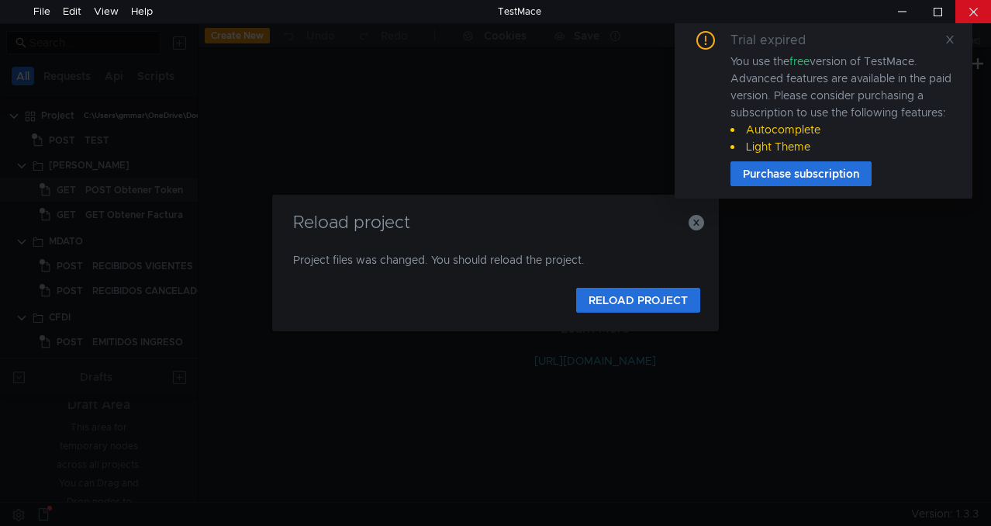
click at [984, 12] on div at bounding box center [974, 11] width 36 height 23
